Goal: Task Accomplishment & Management: Complete application form

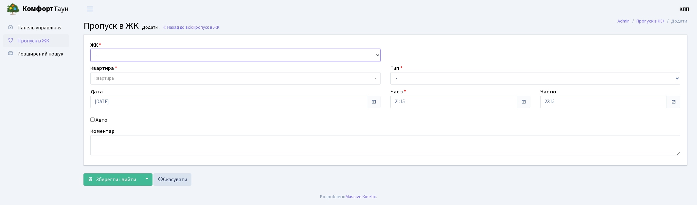
drag, startPoint x: 0, startPoint y: 0, endPoint x: 112, endPoint y: 60, distance: 127.1
click at [112, 56] on select "- КТ, вул. Регенераторна, 4 КТ2, просп. [STREET_ADDRESS] [STREET_ADDRESS] [PERS…" at bounding box center [235, 55] width 290 height 12
select select "271"
click at [90, 49] on select "- КТ, вул. Регенераторна, 4 КТ2, просп. Соборності, 17 КТ3, вул. Березнева, 16 …" at bounding box center [235, 55] width 290 height 12
select select
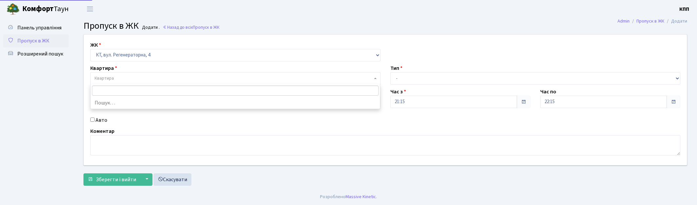
click at [123, 79] on span "Квартира" at bounding box center [234, 78] width 278 height 7
click at [137, 59] on select "- КТ, вул. Регенераторна, 4 КТ2, просп. Соборності, 17 КТ3, вул. Березнева, 16 …" at bounding box center [235, 55] width 290 height 12
select select "295"
click at [90, 49] on select "- КТ, вул. Регенераторна, 4 КТ2, просп. Соборності, 17 КТ3, вул. Березнева, 16 …" at bounding box center [235, 55] width 290 height 12
select select
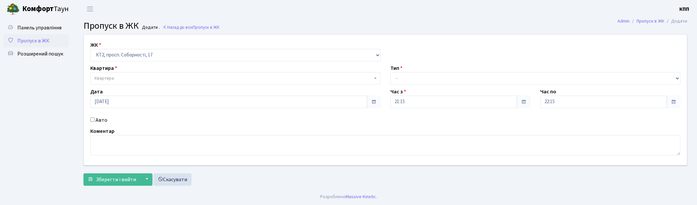
click at [130, 75] on span "Квартира" at bounding box center [234, 78] width 278 height 7
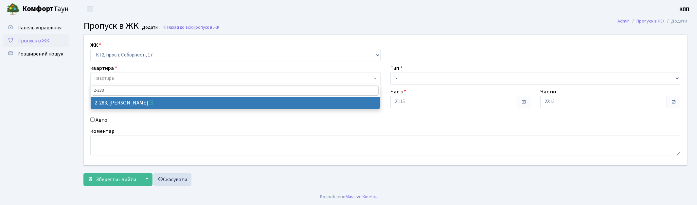
type input "2-283"
select select "15334"
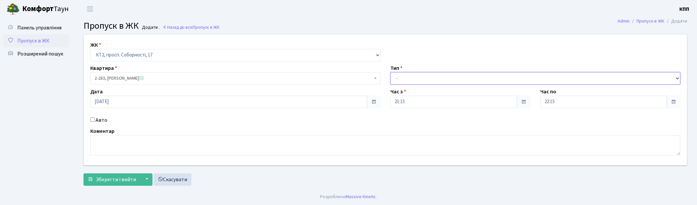
drag, startPoint x: 399, startPoint y: 77, endPoint x: 401, endPoint y: 84, distance: 7.9
click at [399, 77] on select "- Доставка Таксі Гості Сервіс" at bounding box center [535, 78] width 290 height 12
select select "3"
click at [390, 72] on select "- Доставка Таксі Гості Сервіс" at bounding box center [535, 78] width 290 height 12
click at [113, 179] on span "Зберегти і вийти" at bounding box center [116, 179] width 40 height 7
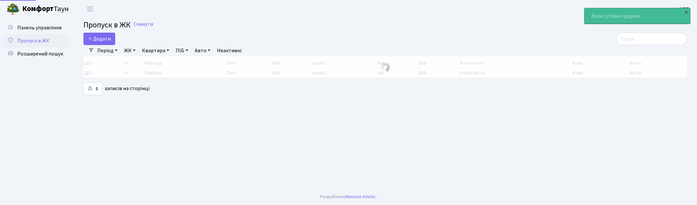
select select "25"
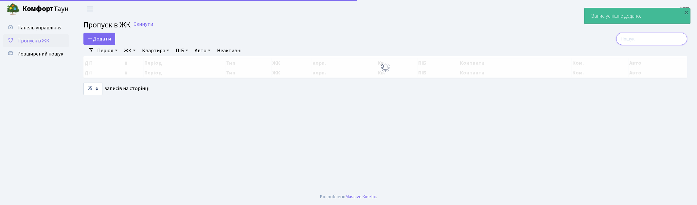
click at [661, 40] on input "search" at bounding box center [651, 39] width 71 height 12
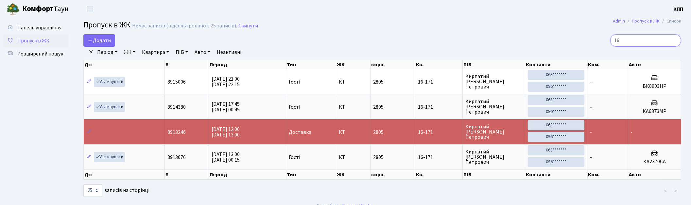
type input "1"
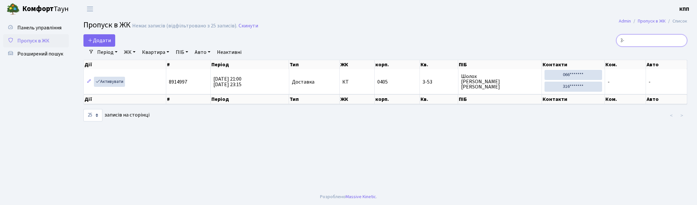
type input "3"
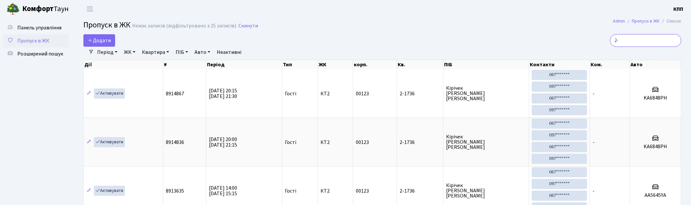
type input "2"
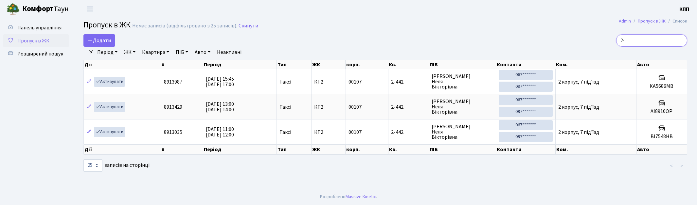
type input "2"
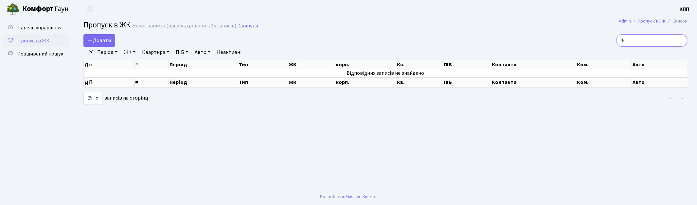
type input "4"
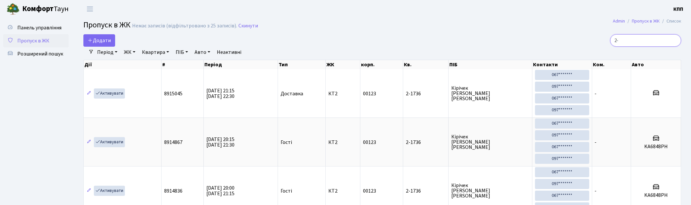
type input "2"
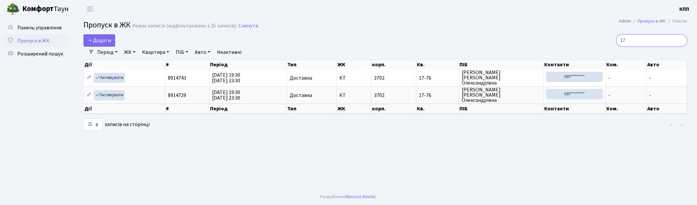
type input "1"
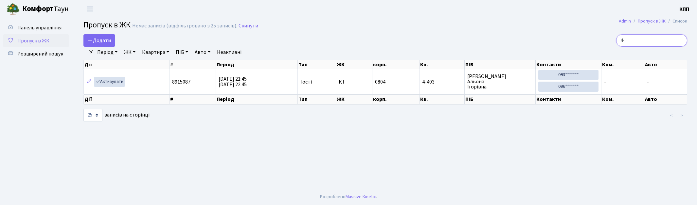
type input "4"
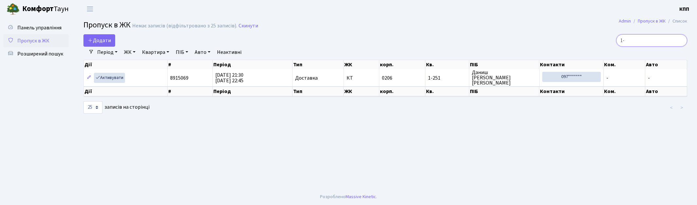
type input "1"
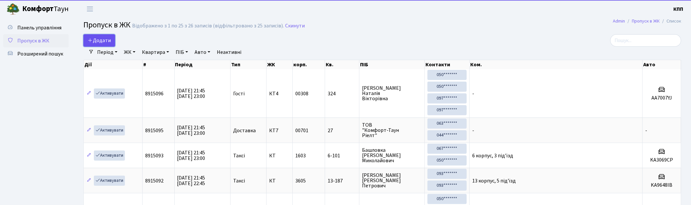
click at [110, 39] on span "Додати" at bounding box center [99, 40] width 23 height 7
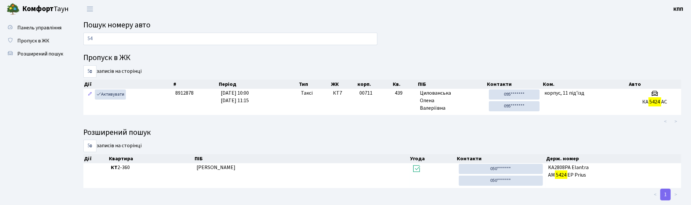
type input "5"
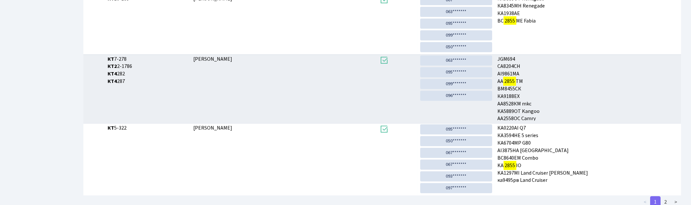
scroll to position [217, 0]
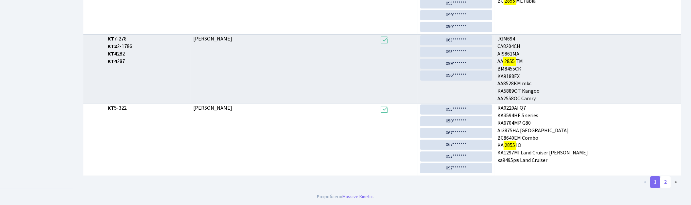
click at [666, 178] on link "2" at bounding box center [666, 183] width 10 height 12
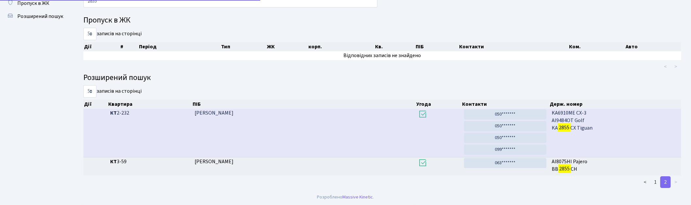
scroll to position [38, 0]
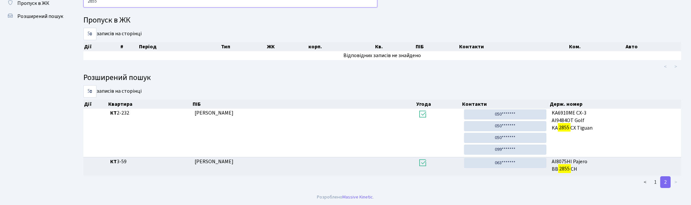
click at [237, 3] on input "2855" at bounding box center [230, 1] width 294 height 12
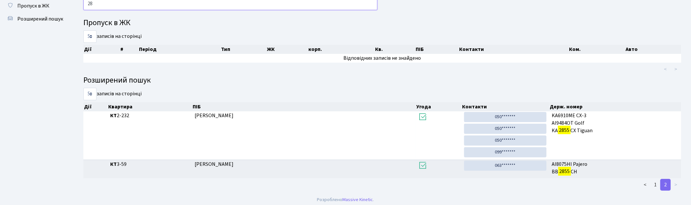
type input "2"
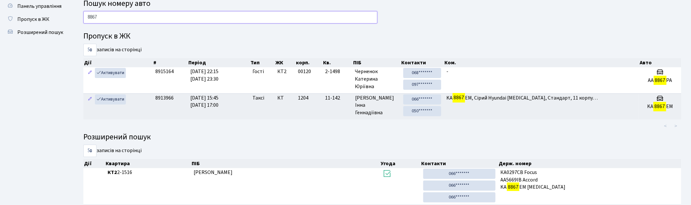
scroll to position [11, 0]
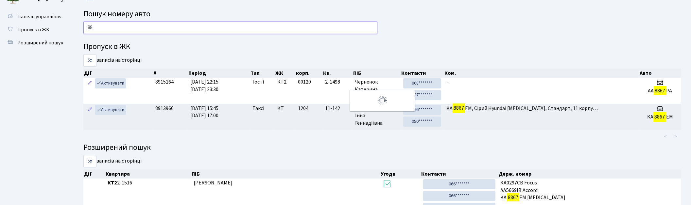
type input "8"
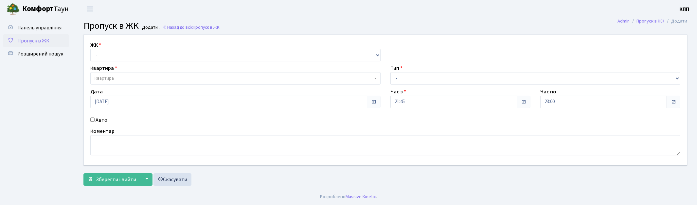
click at [107, 53] on select "- КТ, вул. Регенераторна, 4 КТ2, просп. [STREET_ADDRESS] [STREET_ADDRESS] [PERS…" at bounding box center [235, 55] width 290 height 12
select select "271"
click at [90, 49] on select "- КТ, вул. Регенераторна, 4 КТ2, просп. [STREET_ADDRESS] [STREET_ADDRESS] [PERS…" at bounding box center [235, 55] width 290 height 12
select select
click at [118, 75] on span "Квартира" at bounding box center [234, 78] width 278 height 7
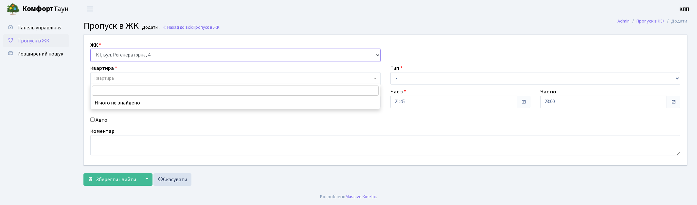
click at [122, 55] on select "- КТ, вул. Регенераторна, 4 КТ2, просп. Соборності, 17 КТ3, вул. Березнева, 16 …" at bounding box center [235, 55] width 290 height 12
select select "302"
click at [90, 49] on select "- КТ, вул. Регенераторна, 4 КТ2, просп. Соборності, 17 КТ3, вул. Березнева, 16 …" at bounding box center [235, 55] width 290 height 12
select select
click at [128, 84] on span "Квартира" at bounding box center [235, 78] width 290 height 12
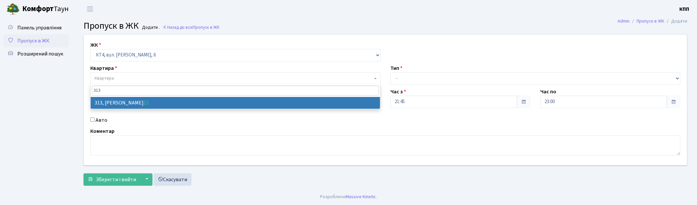
type input "313"
select select "17024"
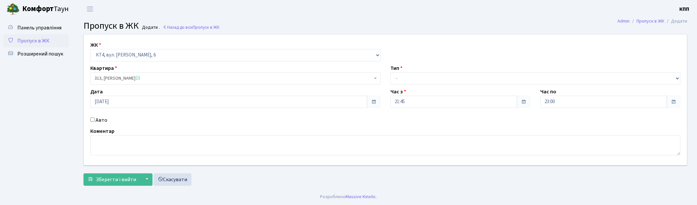
click at [467, 64] on div "Тип - Доставка Таксі Гості Сервіс" at bounding box center [535, 74] width 300 height 20
click at [456, 80] on select "- Доставка Таксі Гості Сервіс" at bounding box center [535, 78] width 290 height 12
select select "1"
click at [390, 72] on select "- Доставка Таксі Гості Сервіс" at bounding box center [535, 78] width 290 height 12
click at [99, 184] on button "Зберегти і вийти" at bounding box center [111, 180] width 57 height 12
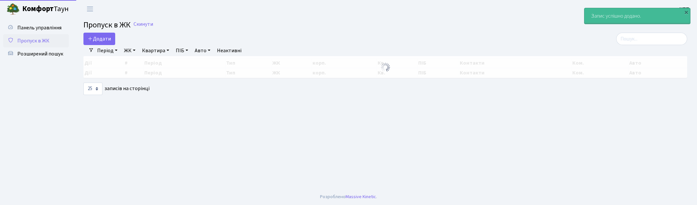
select select "25"
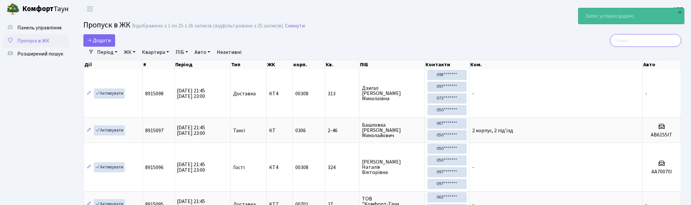
click at [644, 43] on input "search" at bounding box center [646, 40] width 71 height 12
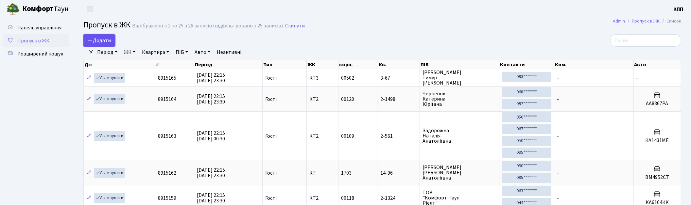
click at [102, 41] on span "Додати" at bounding box center [99, 40] width 23 height 7
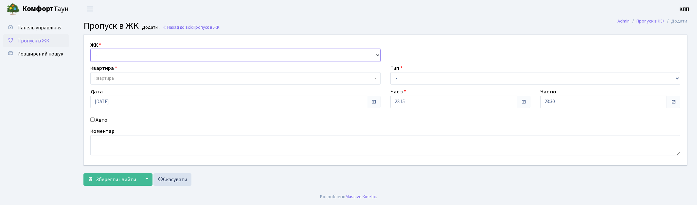
drag, startPoint x: 0, startPoint y: 0, endPoint x: 114, endPoint y: 56, distance: 126.7
click at [113, 52] on select "- КТ, вул. Регенераторна, 4 КТ2, просп. [STREET_ADDRESS] [STREET_ADDRESS] [PERS…" at bounding box center [235, 55] width 290 height 12
select select "271"
click at [90, 49] on select "- КТ, вул. Регенераторна, 4 КТ2, просп. [STREET_ADDRESS] [STREET_ADDRESS] [PERS…" at bounding box center [235, 55] width 290 height 12
select select
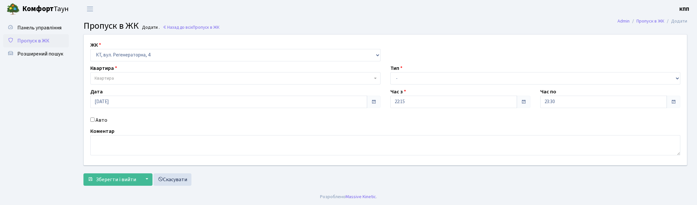
click at [168, 71] on div "Квартира Квартира" at bounding box center [235, 74] width 300 height 20
click at [166, 78] on span "Квартира" at bounding box center [234, 78] width 278 height 7
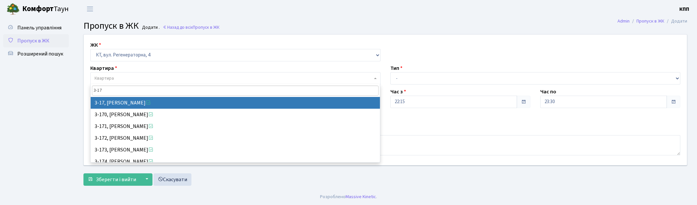
type input "3-17"
select select "988"
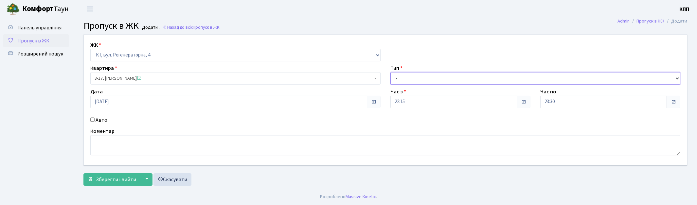
click at [395, 79] on select "- Доставка Таксі Гості Сервіс" at bounding box center [535, 78] width 290 height 12
select select "1"
click at [390, 72] on select "- Доставка Таксі Гості Сервіс" at bounding box center [535, 78] width 290 height 12
click at [100, 177] on span "Зберегти і вийти" at bounding box center [116, 179] width 40 height 7
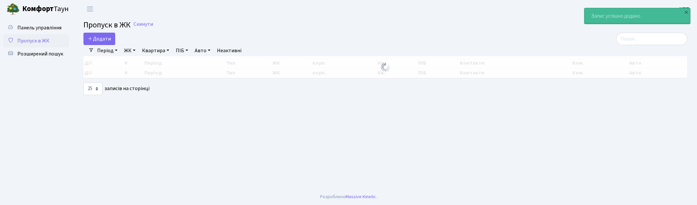
select select "25"
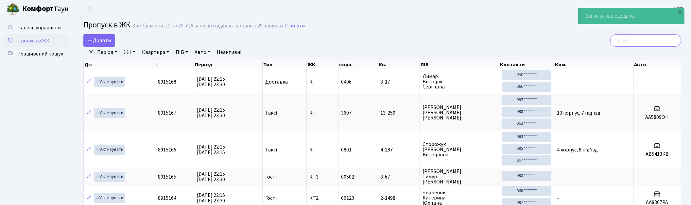
click at [637, 36] on input "search" at bounding box center [646, 40] width 71 height 12
